Goal: Task Accomplishment & Management: Manage account settings

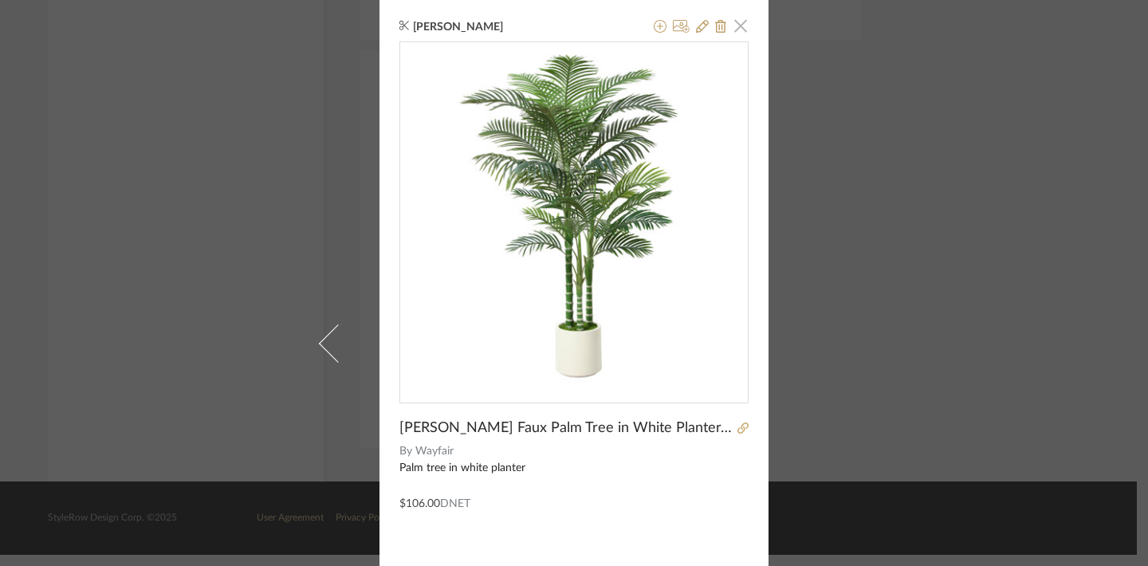
click at [739, 30] on span "button" at bounding box center [741, 26] width 32 height 32
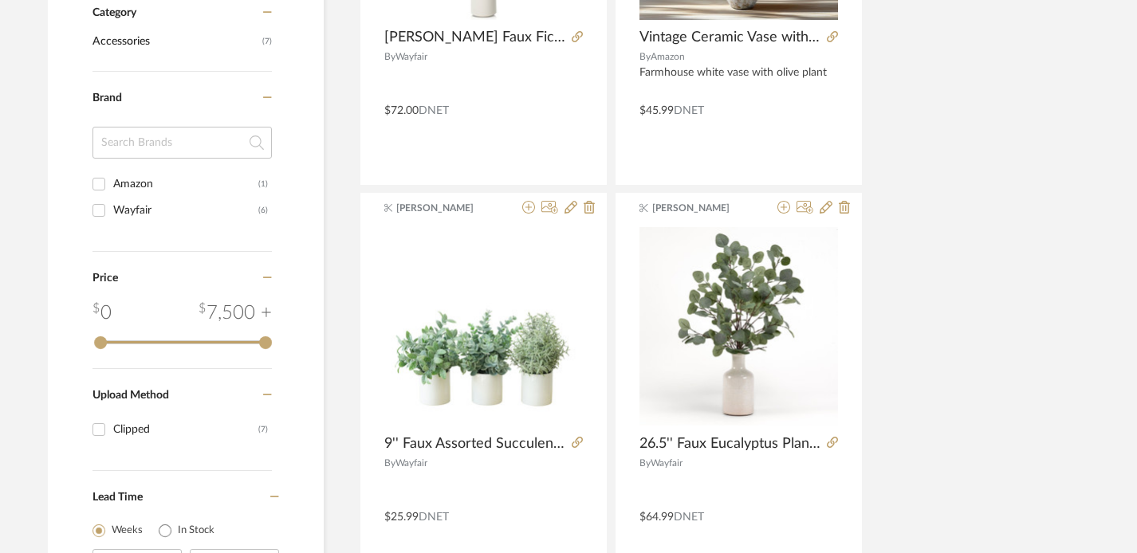
scroll to position [0, 11]
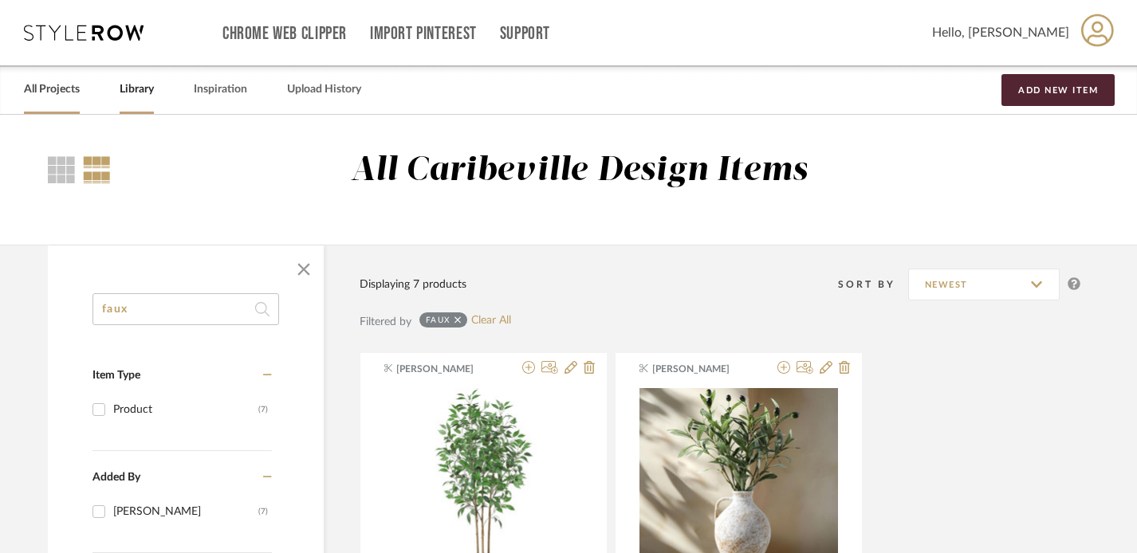
click at [61, 94] on link "All Projects" at bounding box center [52, 90] width 56 height 22
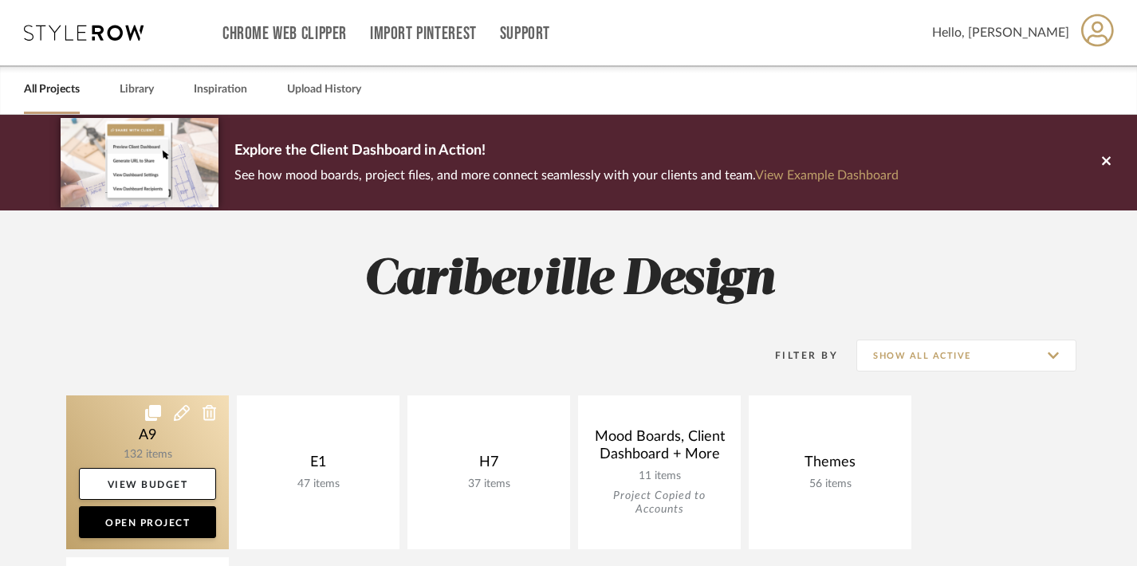
click at [185, 457] on link at bounding box center [147, 472] width 163 height 154
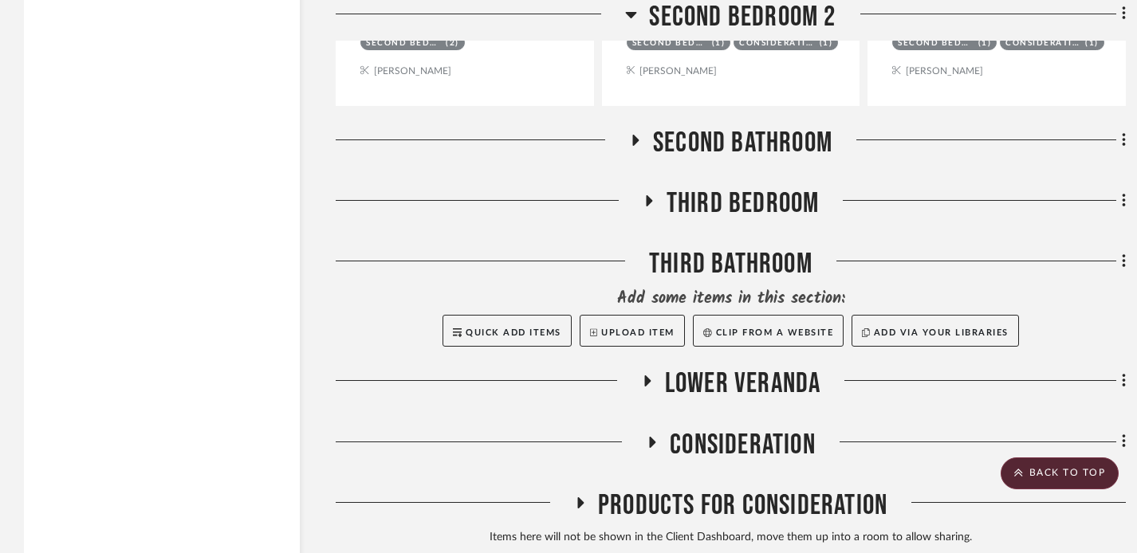
scroll to position [15470, 0]
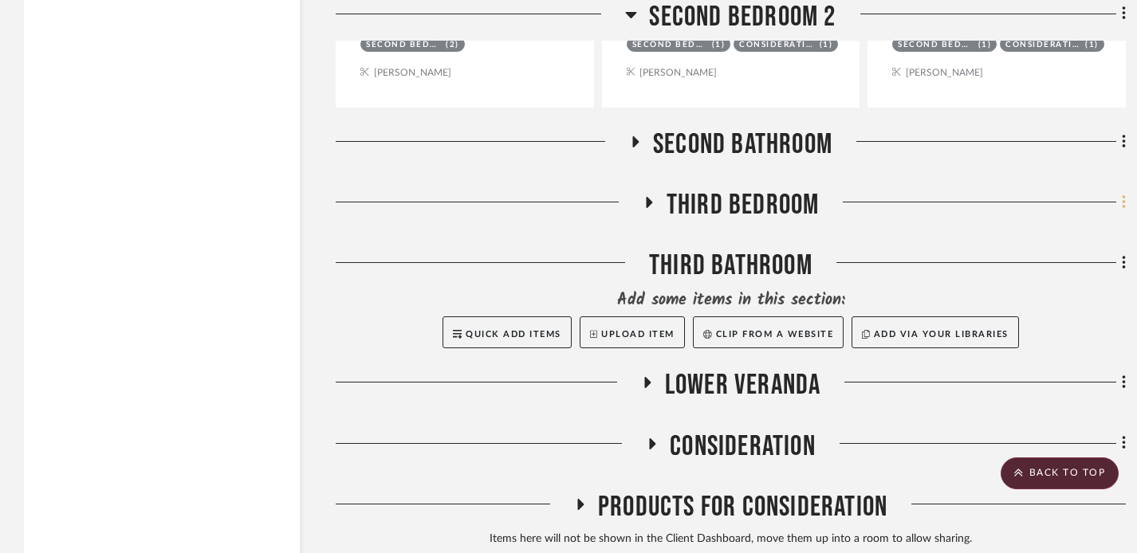
click at [1123, 195] on icon at bounding box center [1123, 202] width 3 height 14
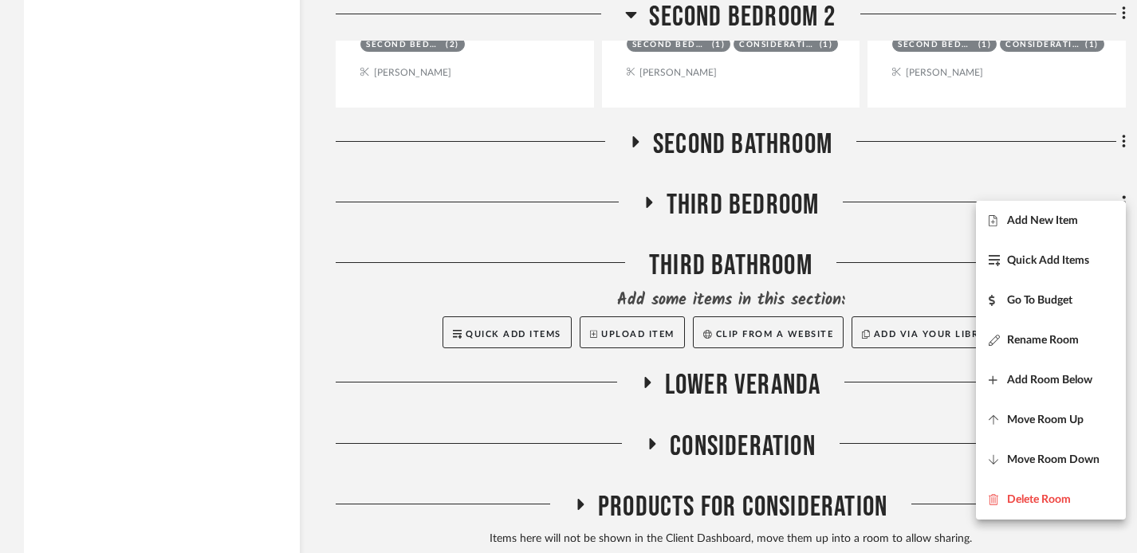
click at [1041, 184] on div at bounding box center [568, 276] width 1137 height 553
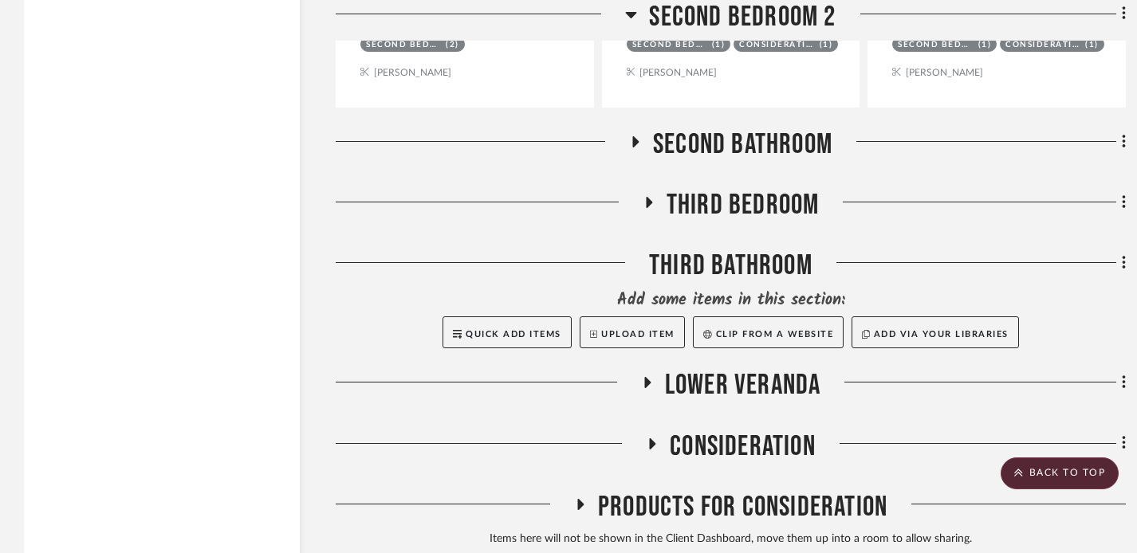
click at [650, 196] on icon at bounding box center [648, 202] width 19 height 12
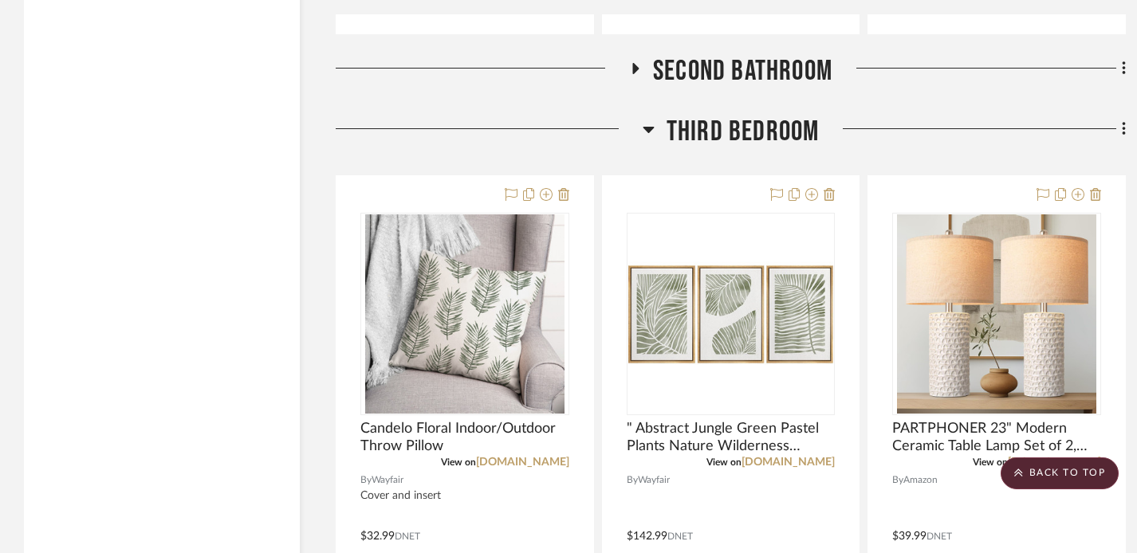
scroll to position [15497, 0]
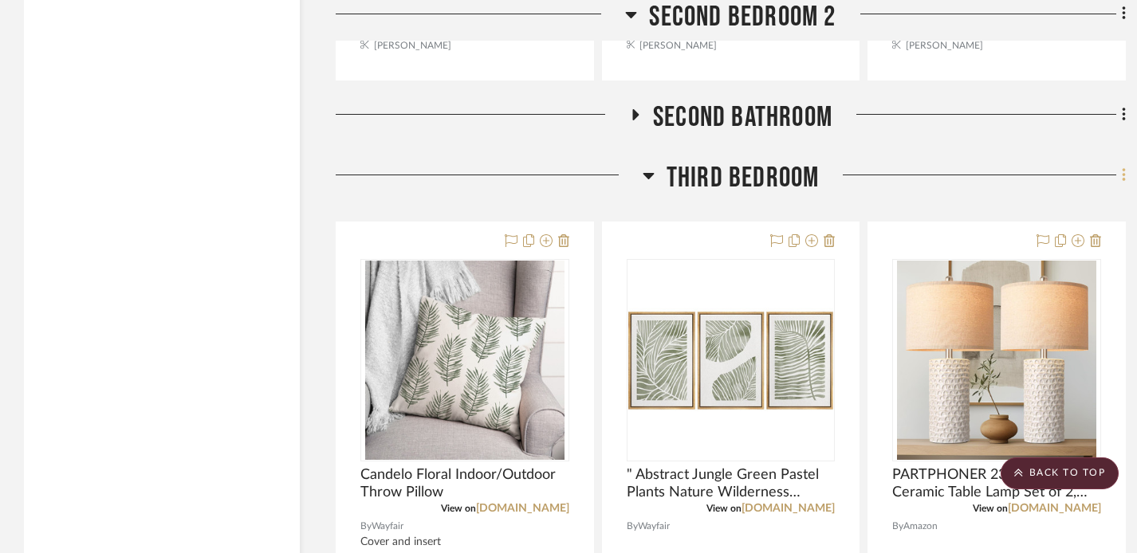
click at [1123, 167] on icon at bounding box center [1124, 176] width 5 height 18
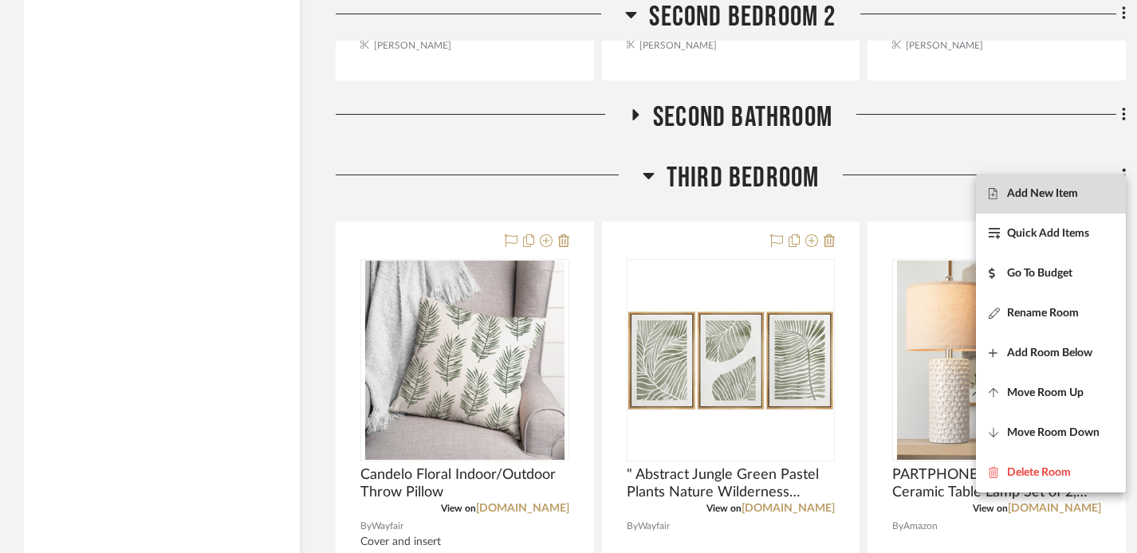
click at [1046, 203] on button "Add New Item" at bounding box center [1051, 194] width 150 height 40
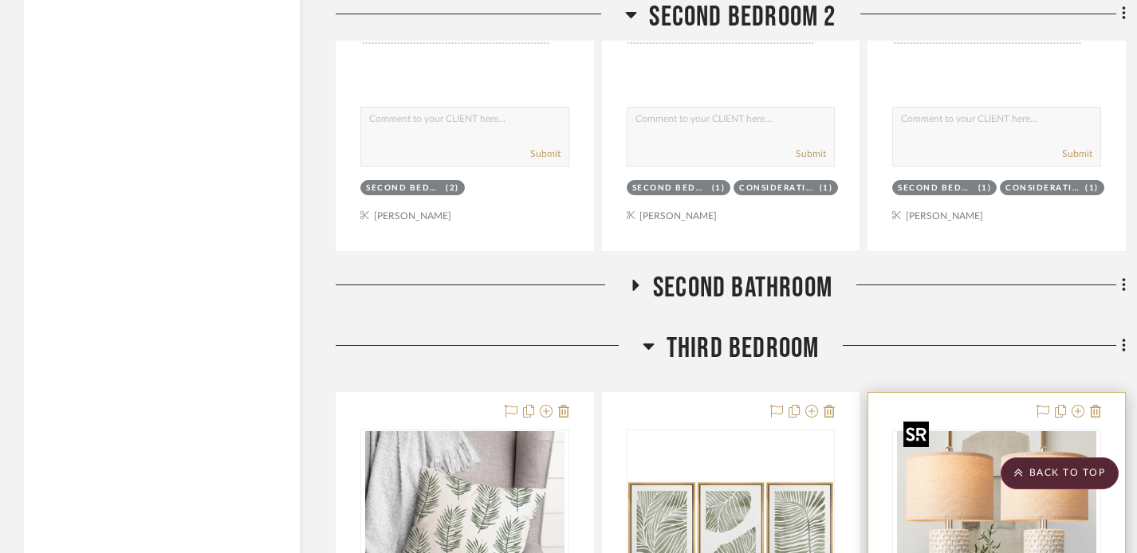
scroll to position [15330, 0]
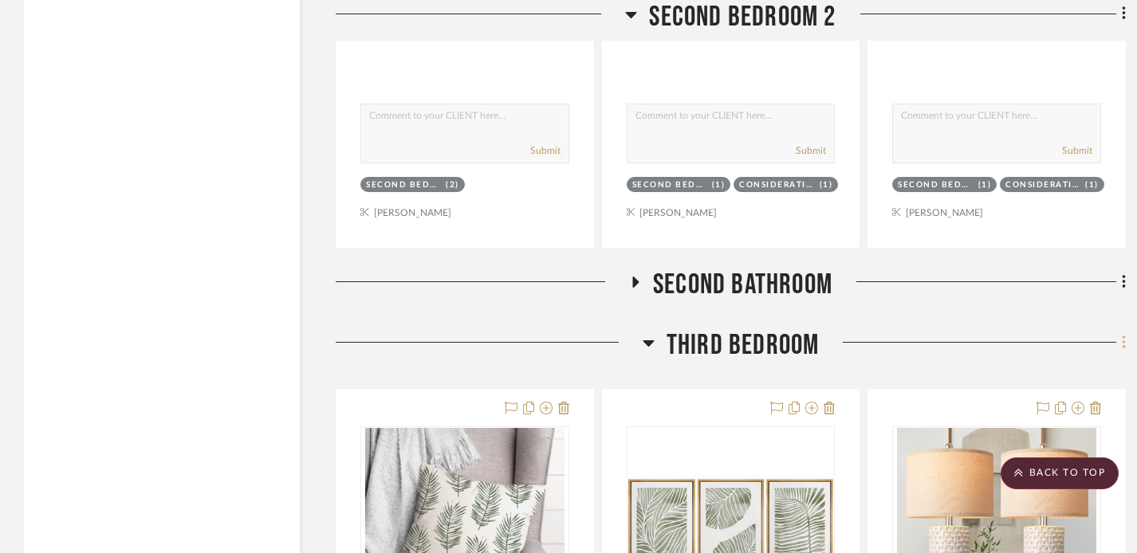
click at [1124, 334] on icon at bounding box center [1124, 343] width 5 height 18
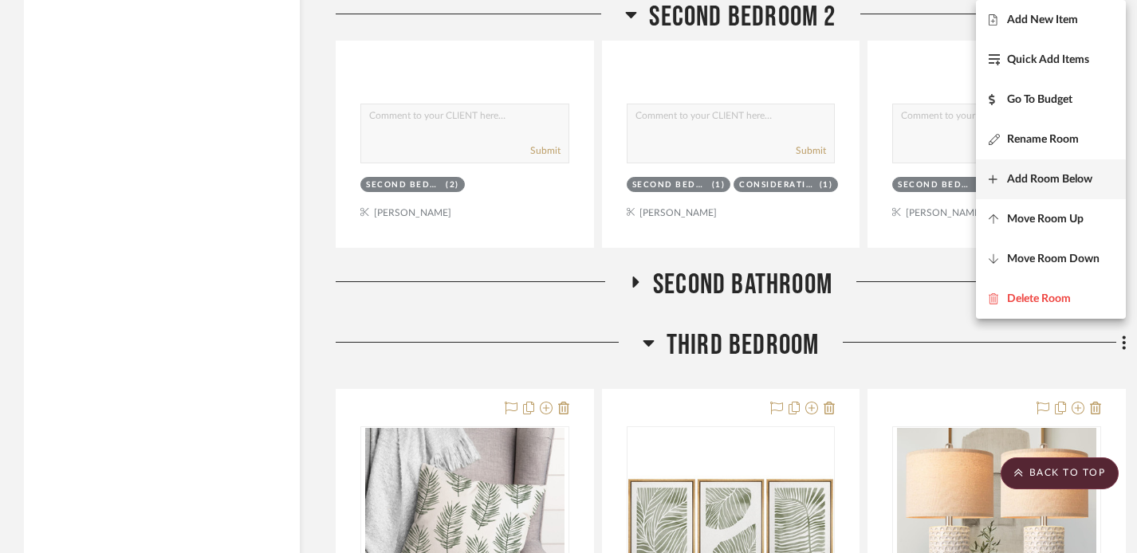
click at [1061, 178] on span "Add Room Below" at bounding box center [1049, 180] width 85 height 14
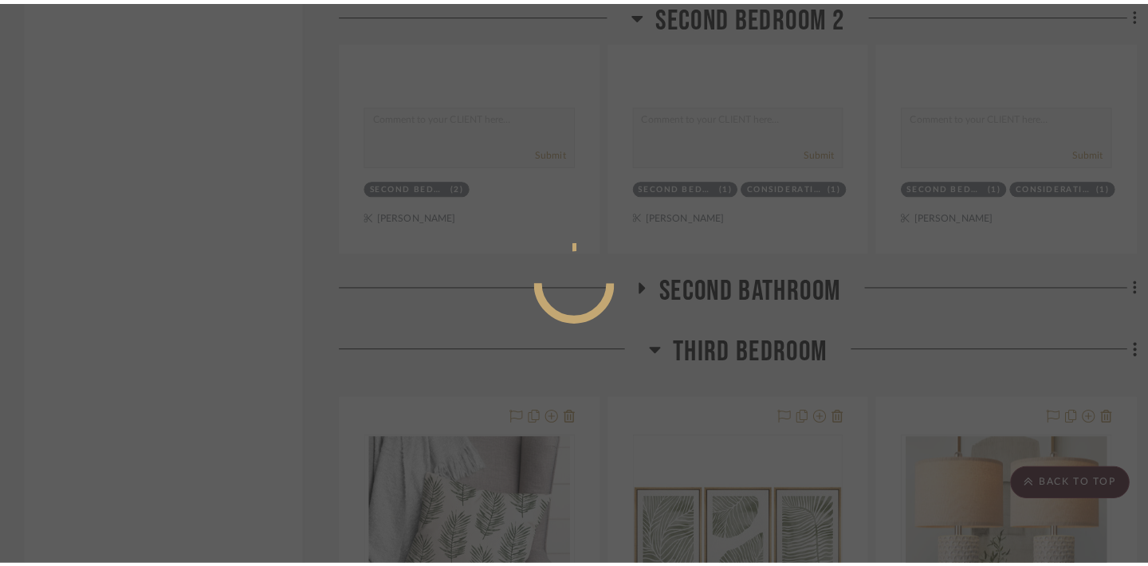
scroll to position [0, 0]
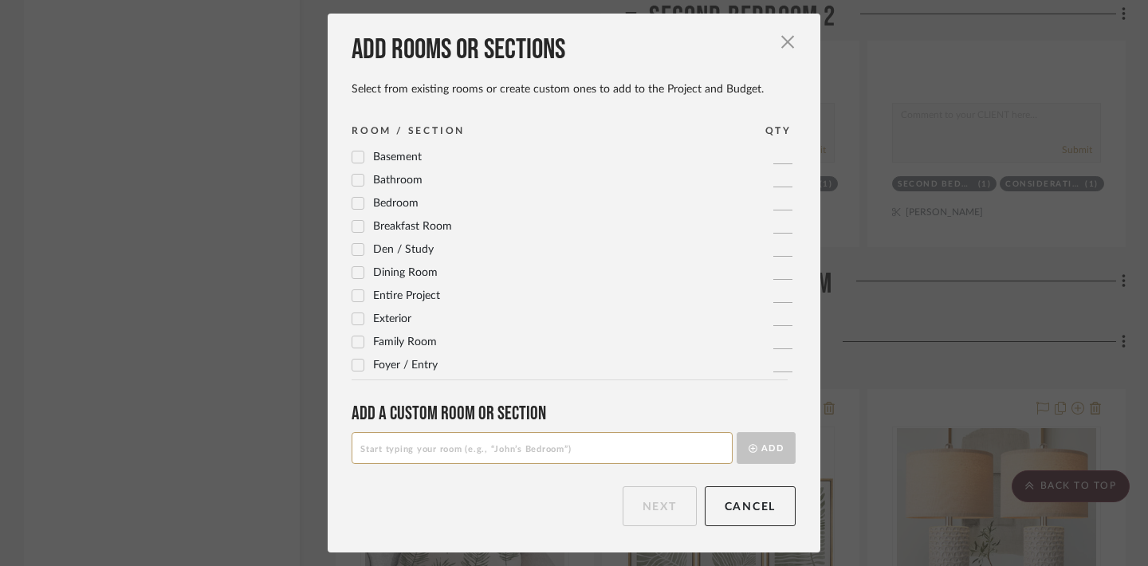
click at [564, 440] on input at bounding box center [542, 448] width 381 height 32
type input "t"
type input "Third Bedroom 2"
click at [768, 455] on button "Add" at bounding box center [766, 448] width 59 height 32
click at [650, 501] on button "Next" at bounding box center [660, 506] width 74 height 40
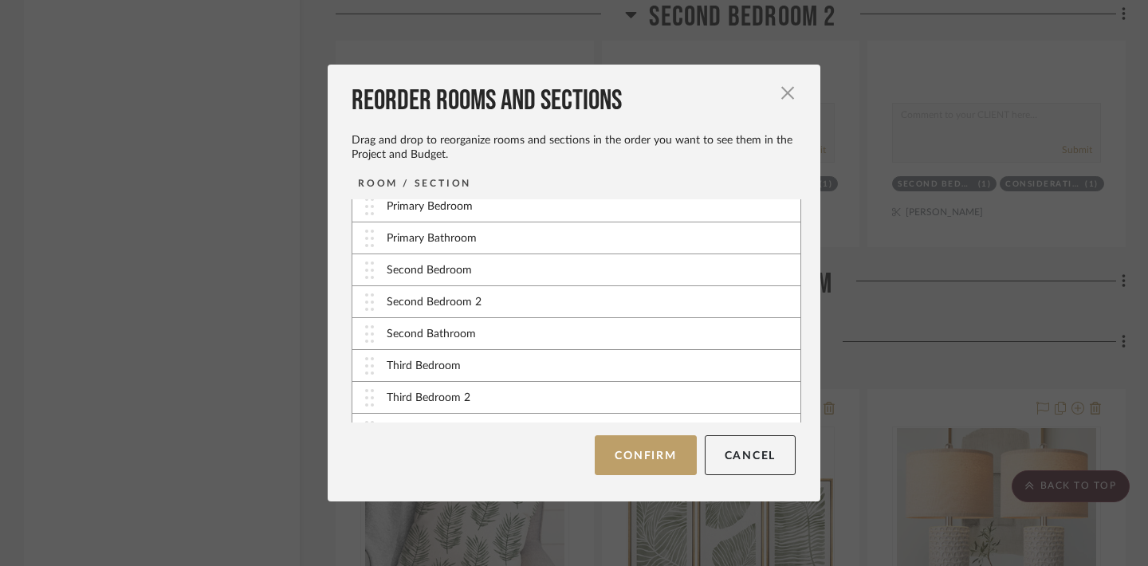
scroll to position [352, 0]
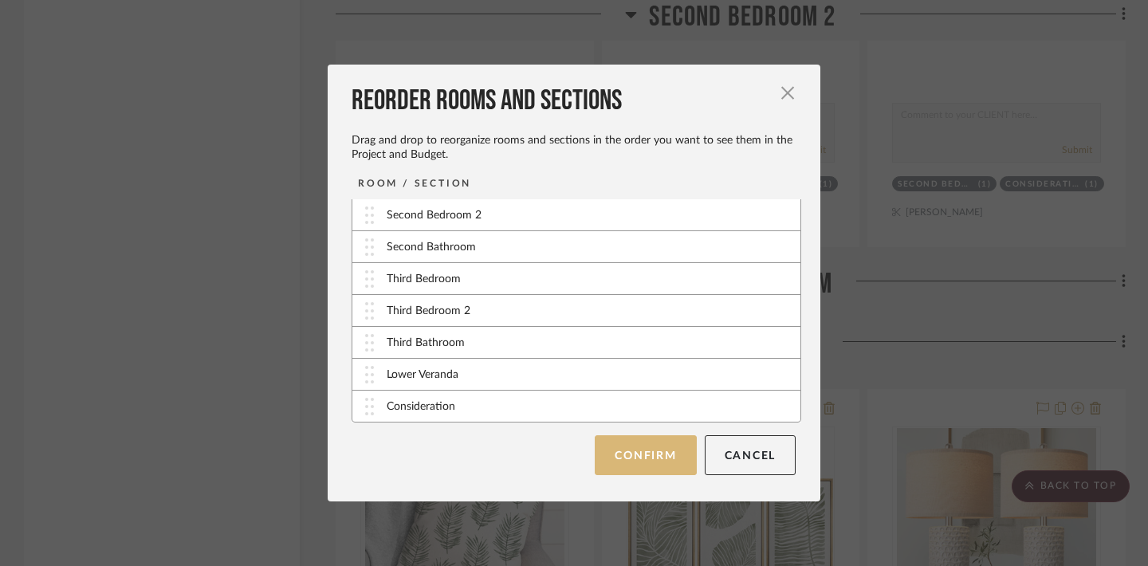
click at [620, 451] on button "Confirm" at bounding box center [645, 455] width 101 height 40
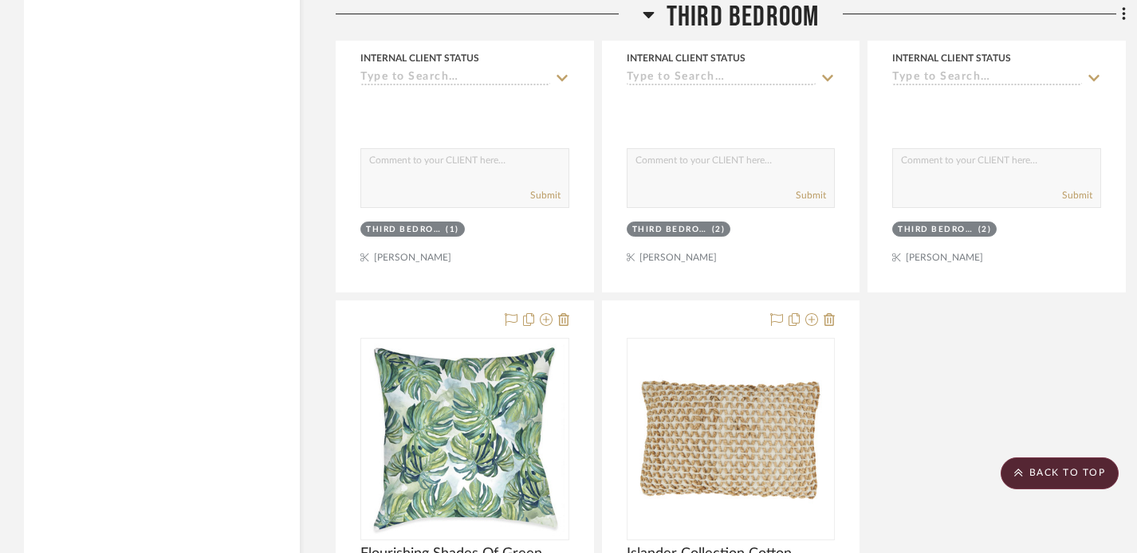
scroll to position [16820, 0]
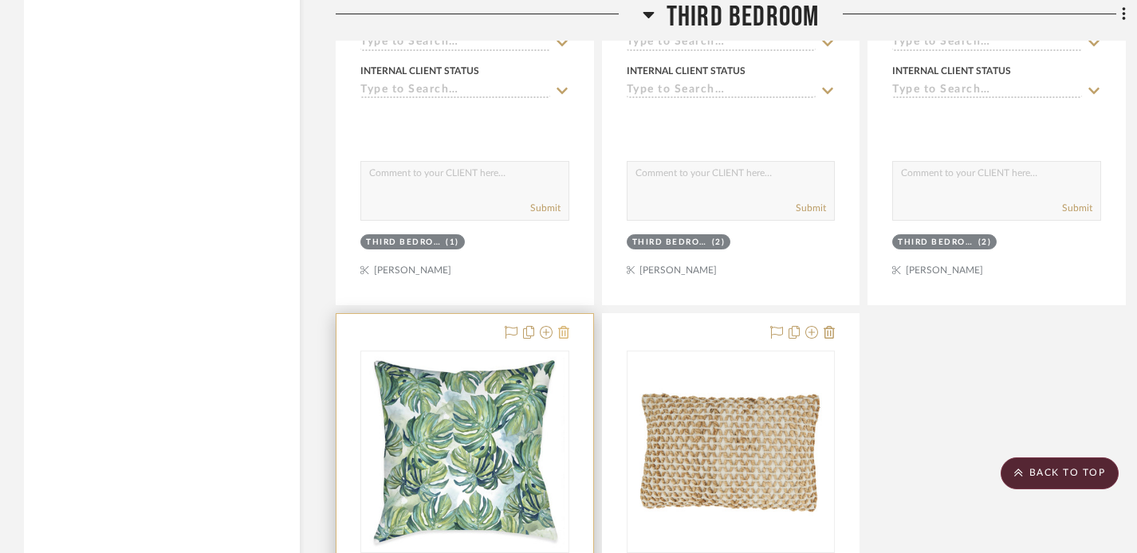
click at [563, 326] on icon at bounding box center [563, 332] width 11 height 13
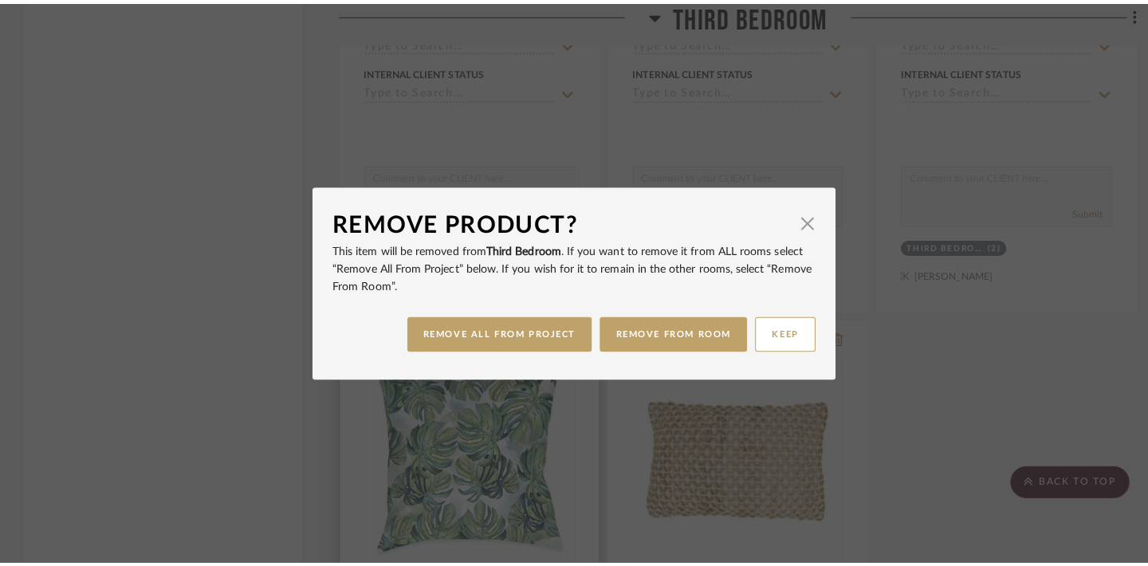
scroll to position [0, 0]
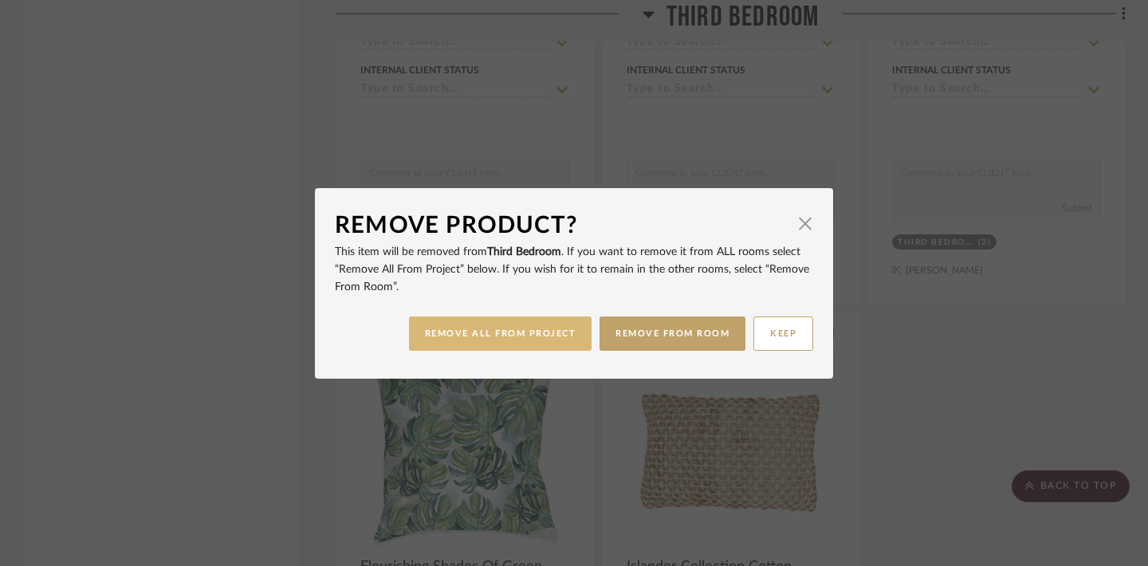
click at [553, 336] on button "REMOVE ALL FROM PROJECT" at bounding box center [500, 334] width 183 height 34
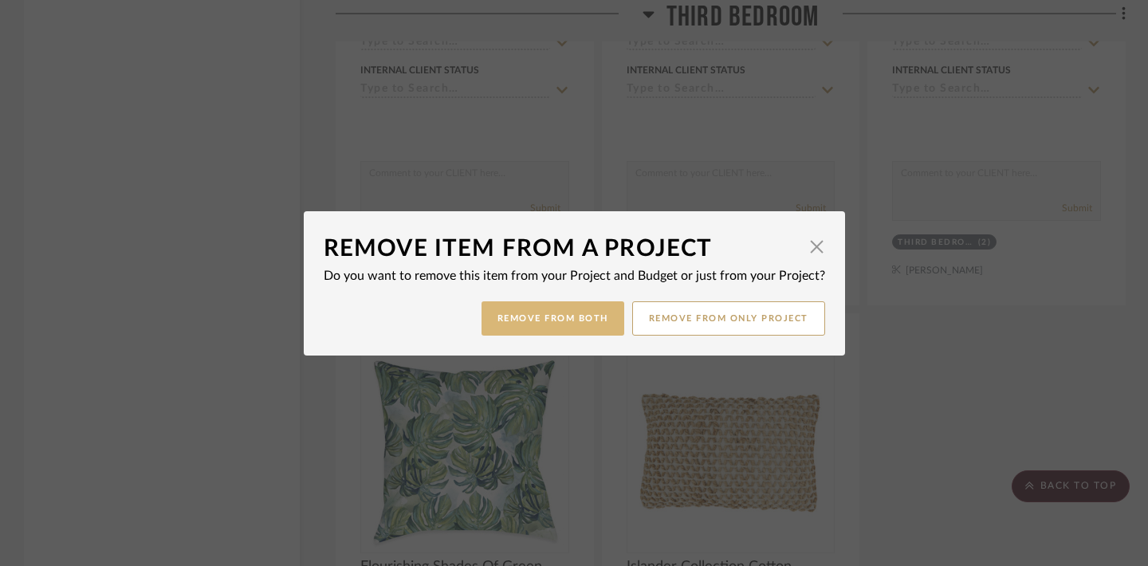
click at [582, 315] on button "Remove from Both" at bounding box center [553, 318] width 143 height 34
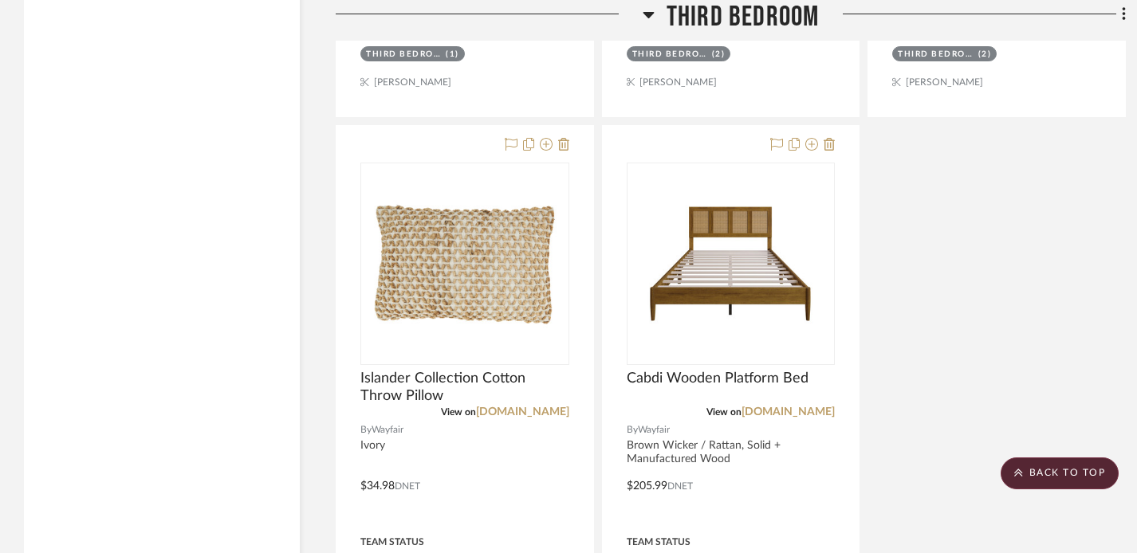
scroll to position [17008, 0]
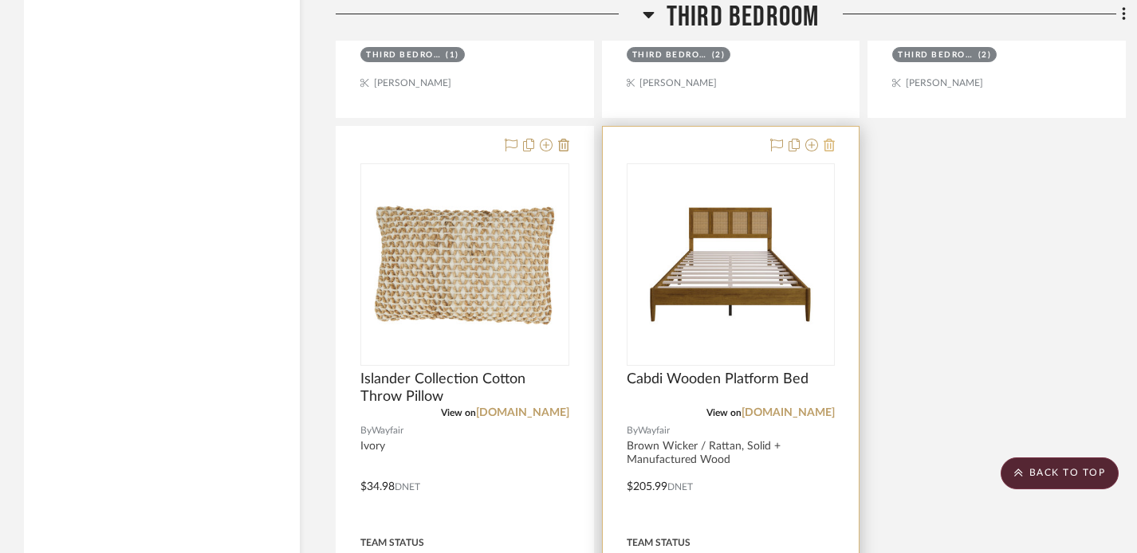
click at [832, 139] on icon at bounding box center [829, 145] width 11 height 13
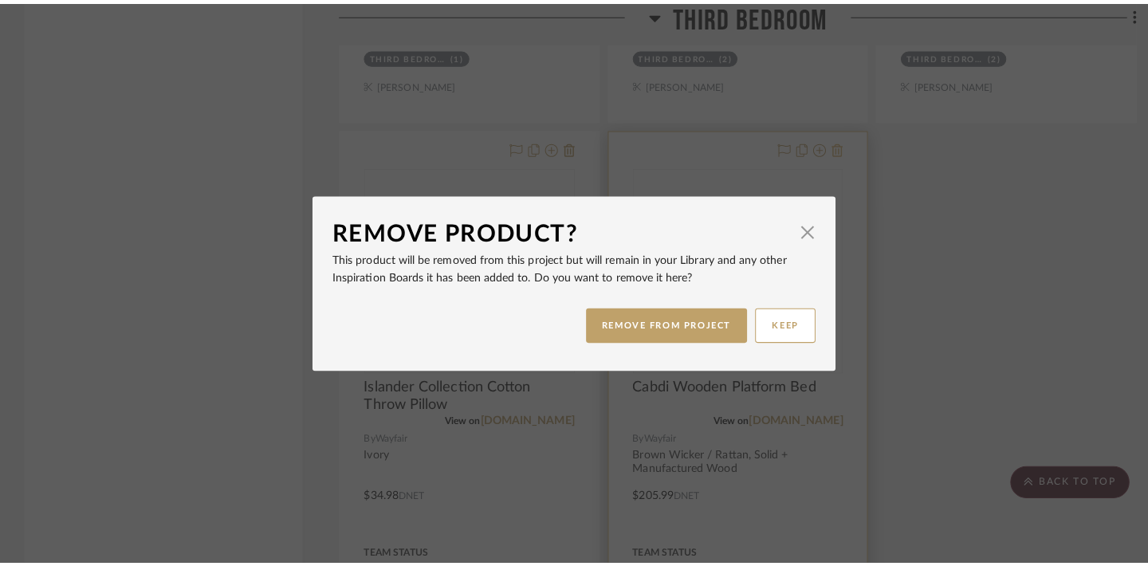
scroll to position [0, 0]
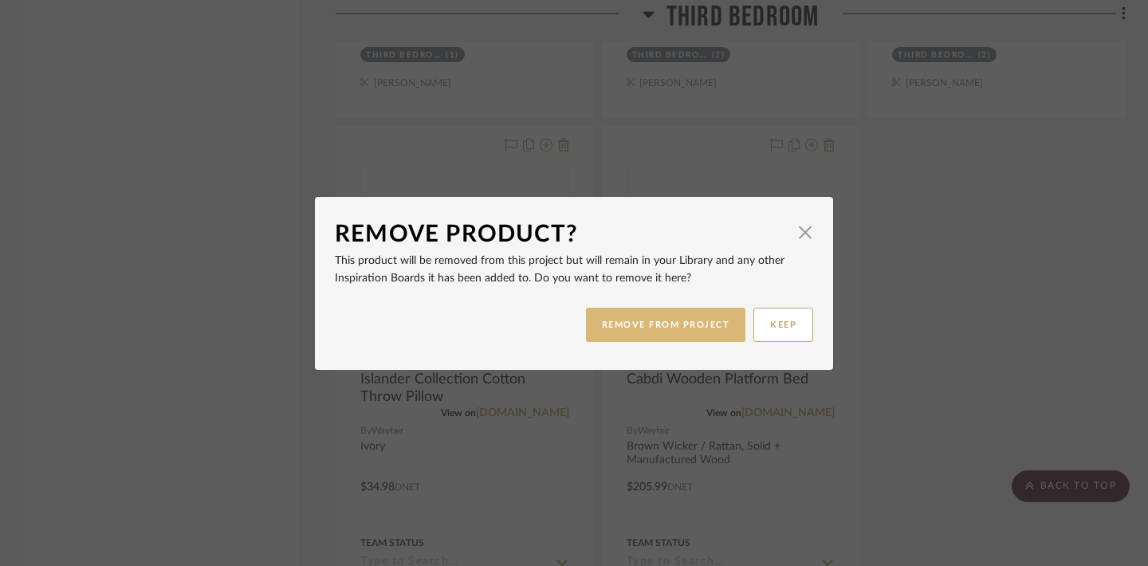
click at [677, 332] on button "REMOVE FROM PROJECT" at bounding box center [666, 325] width 160 height 34
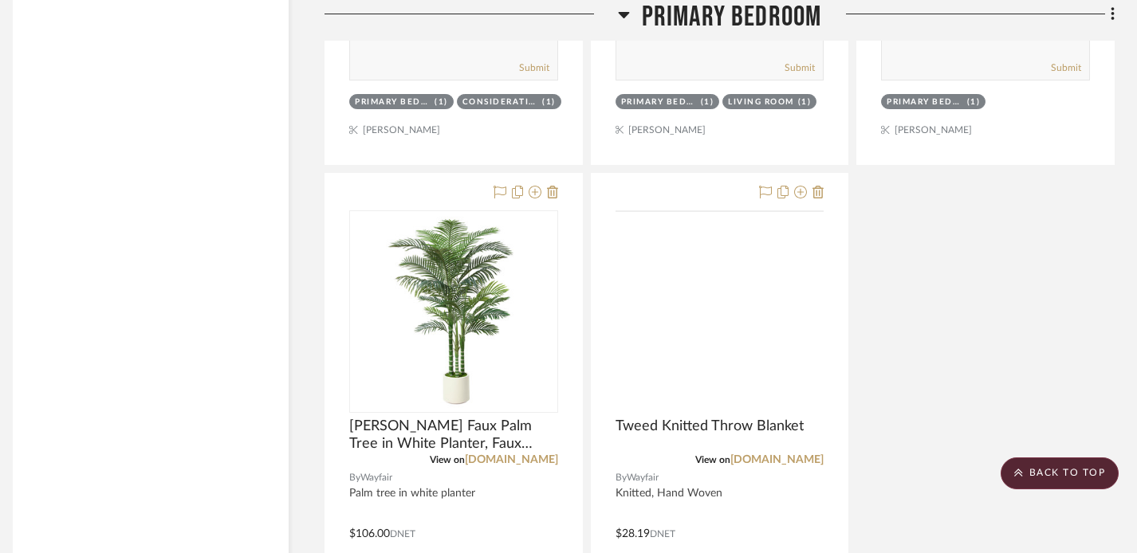
scroll to position [11604, 11]
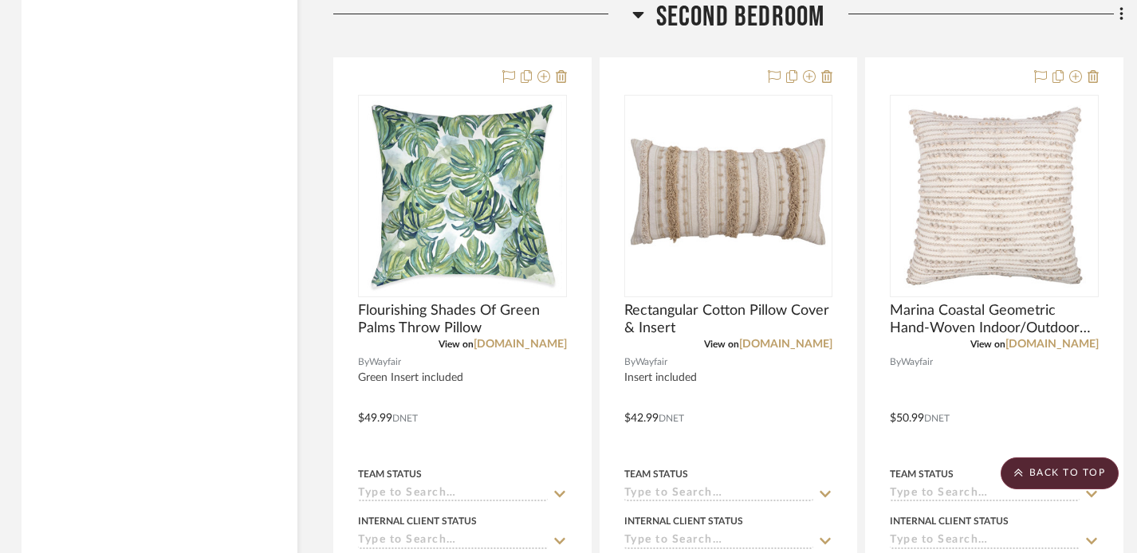
scroll to position [12625, 2]
